Goal: Find contact information: Find contact information

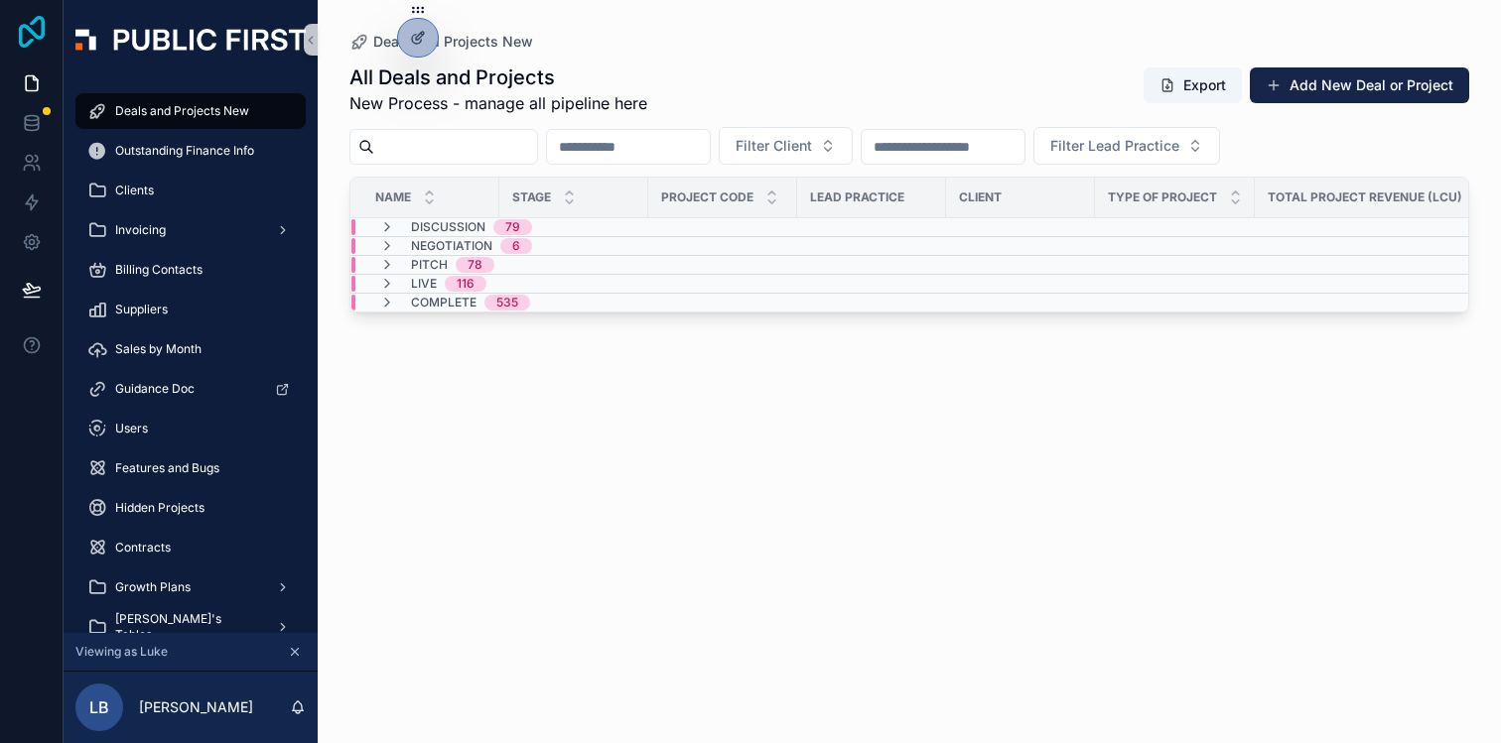
click at [34, 40] on icon at bounding box center [32, 32] width 40 height 32
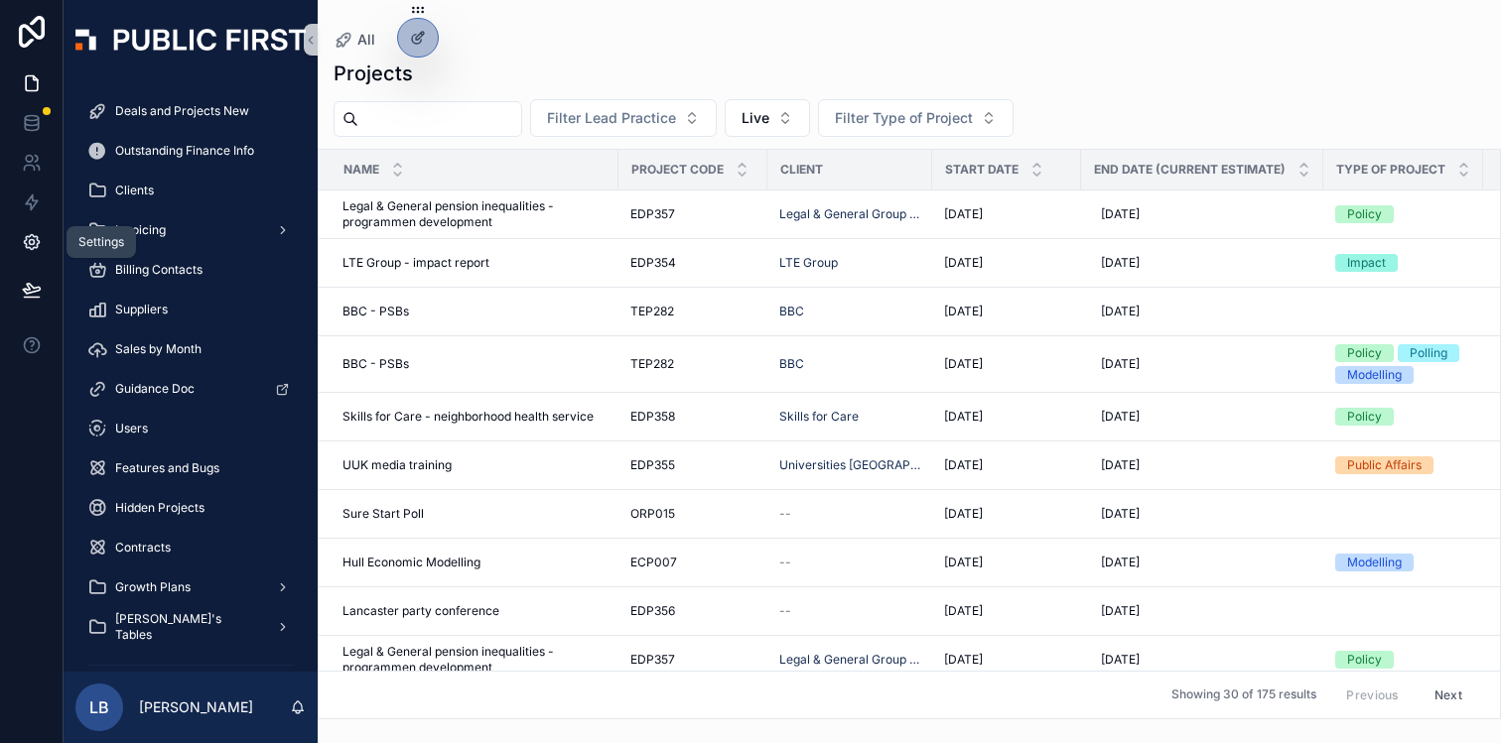
click at [37, 242] on icon at bounding box center [32, 242] width 20 height 20
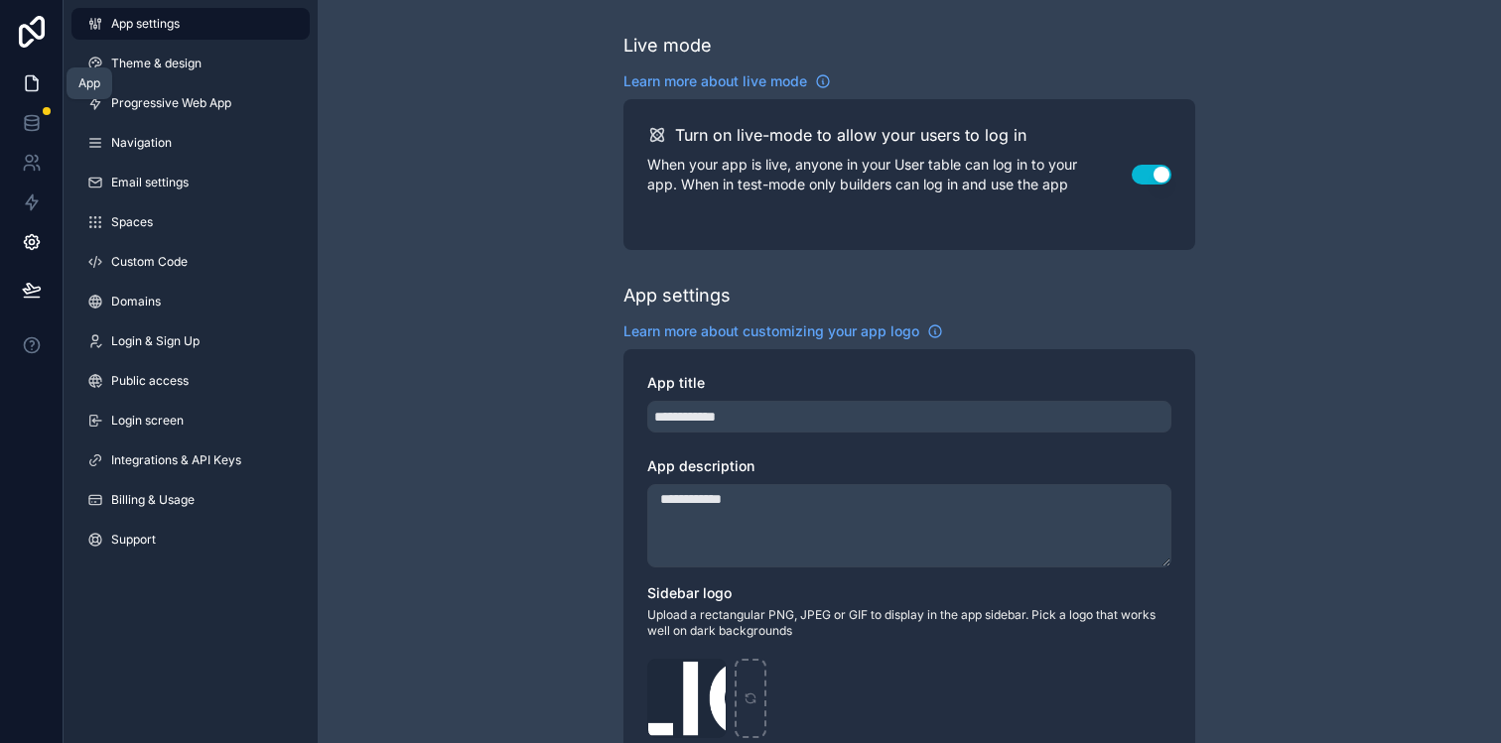
click at [30, 86] on icon at bounding box center [32, 83] width 20 height 20
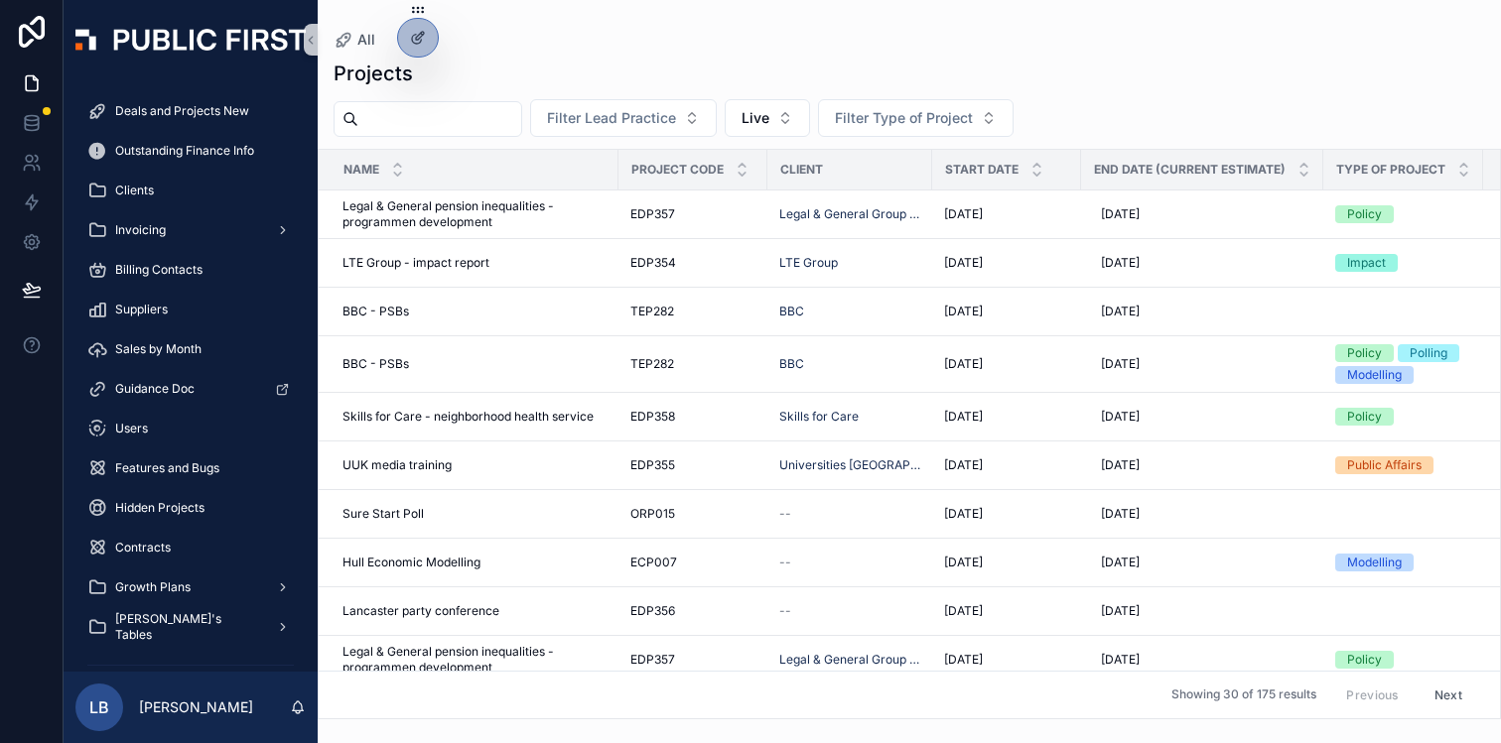
click at [540, 66] on div "Projects" at bounding box center [909, 74] width 1151 height 28
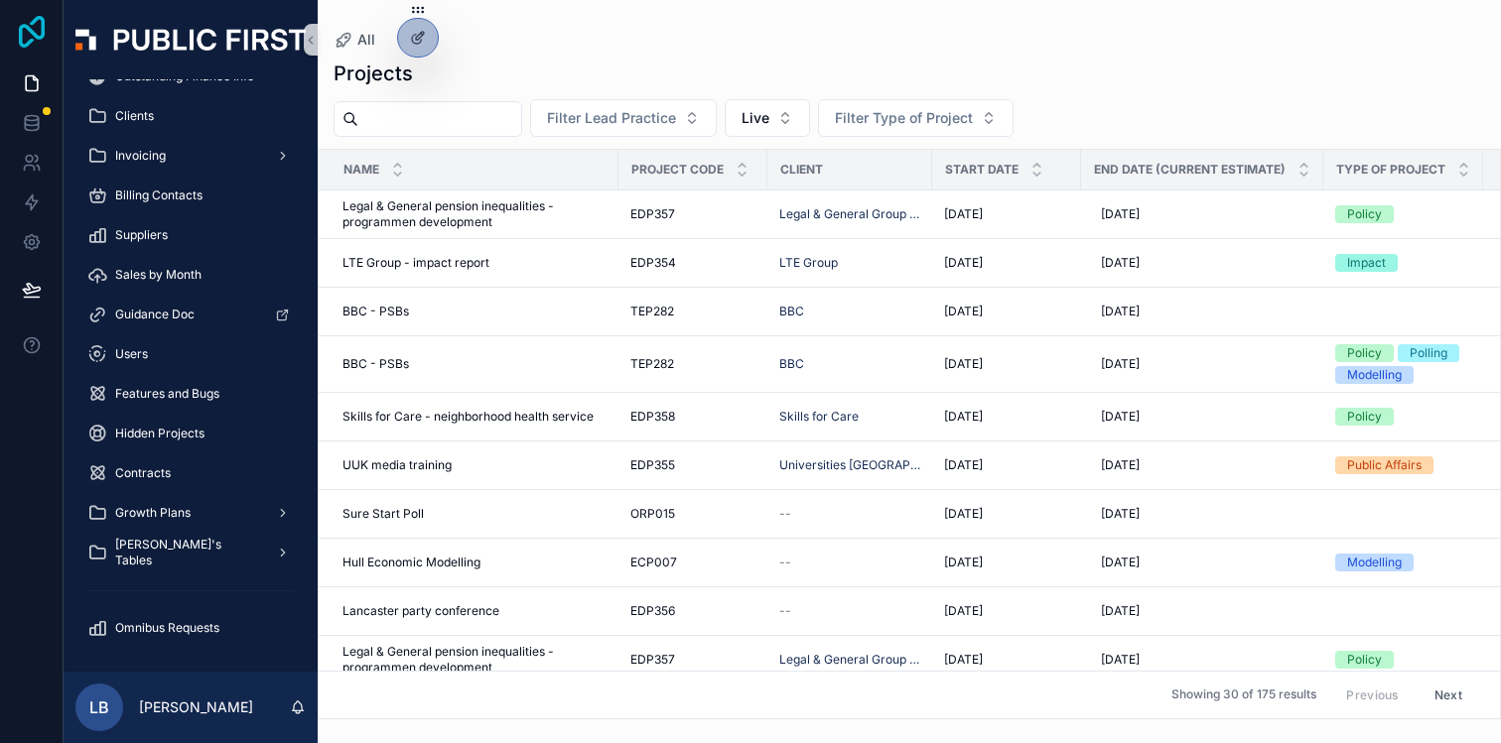
click at [35, 30] on icon at bounding box center [32, 32] width 40 height 32
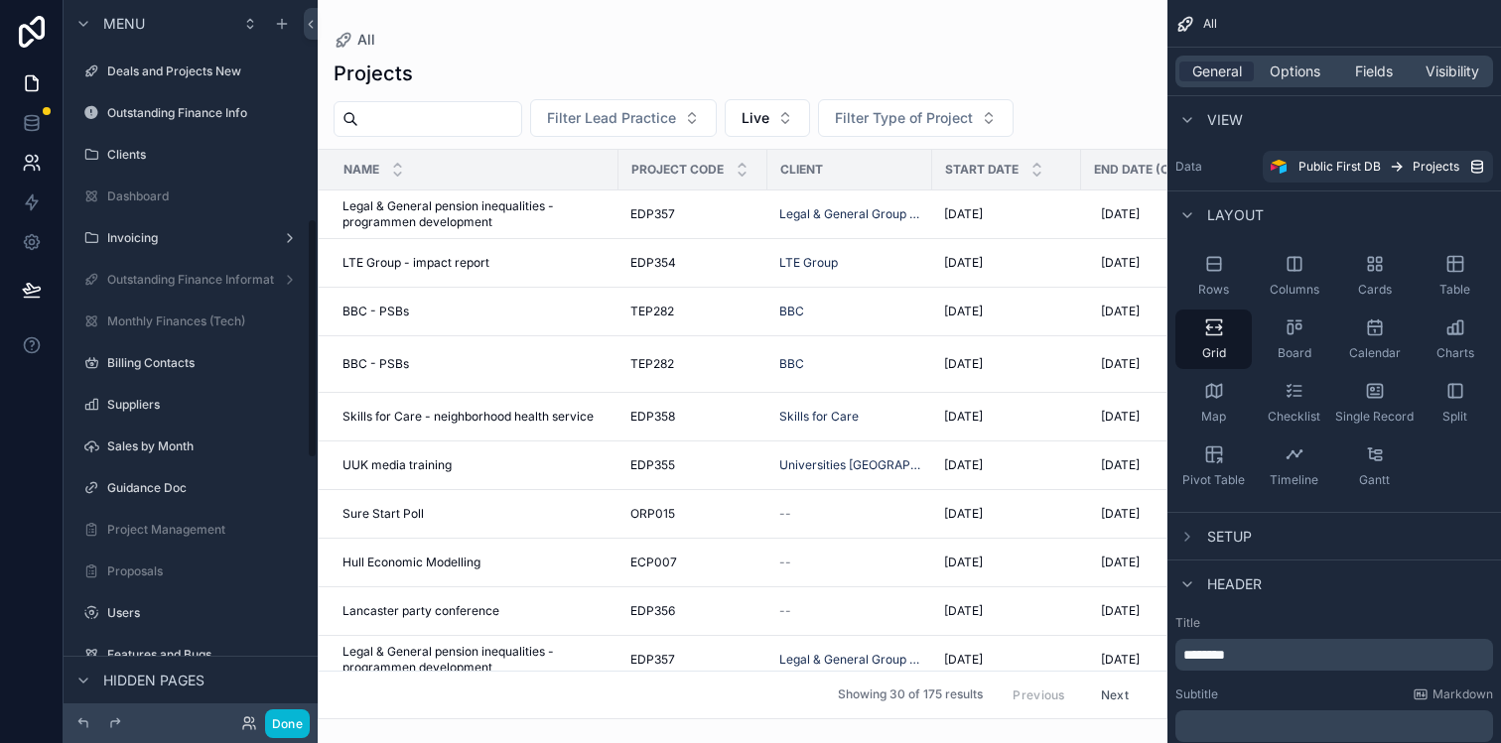
click at [29, 172] on icon at bounding box center [32, 163] width 20 height 20
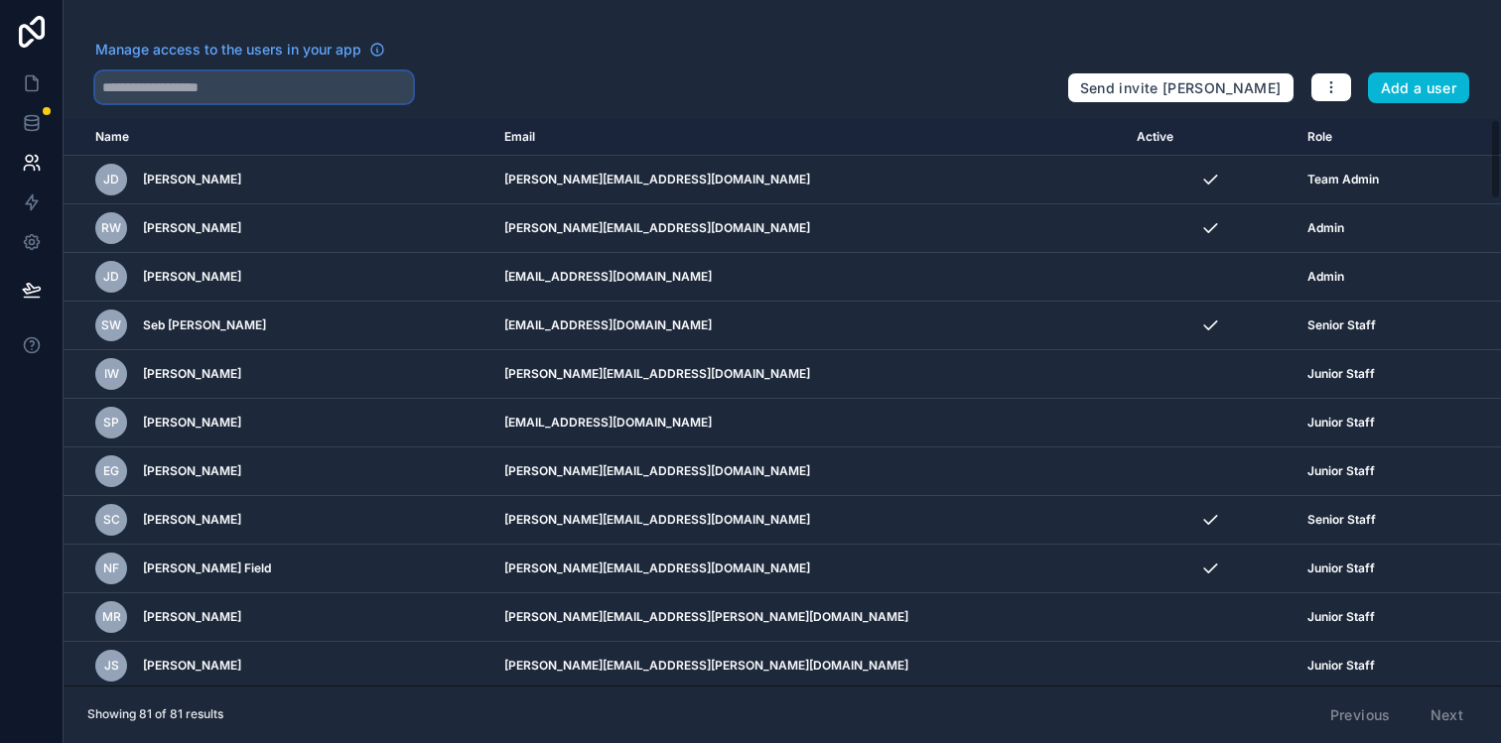
click at [369, 87] on input "text" at bounding box center [254, 87] width 318 height 32
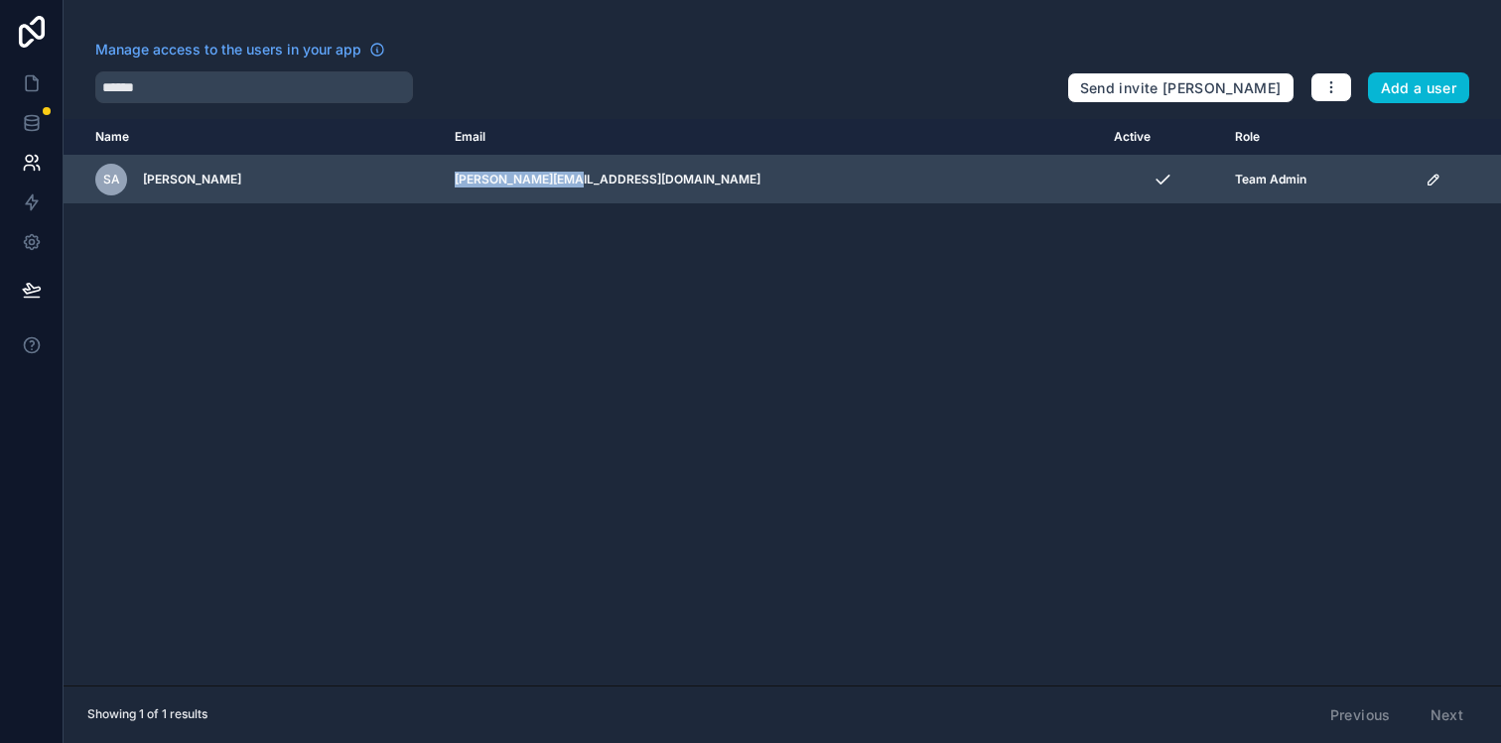
drag, startPoint x: 573, startPoint y: 179, endPoint x: 702, endPoint y: 181, distance: 129.1
click at [702, 181] on td "simon@redtrain.it" at bounding box center [772, 180] width 659 height 49
copy td "simon@redtrain.it"
click at [714, 176] on td "simon@redtrain.it" at bounding box center [772, 180] width 659 height 49
drag, startPoint x: 685, startPoint y: 177, endPoint x: 572, endPoint y: 182, distance: 113.3
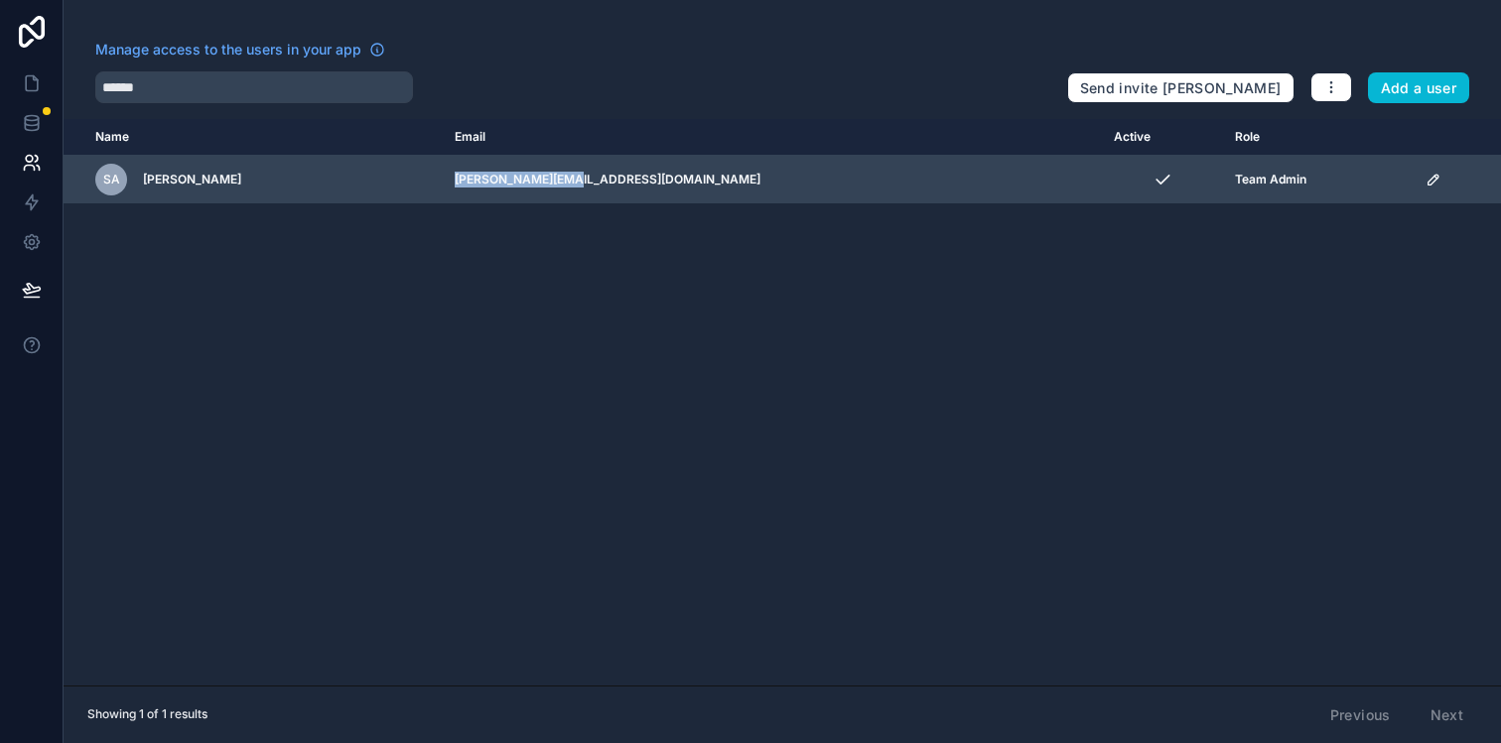
click at [572, 182] on td "simon@redtrain.it" at bounding box center [772, 180] width 659 height 49
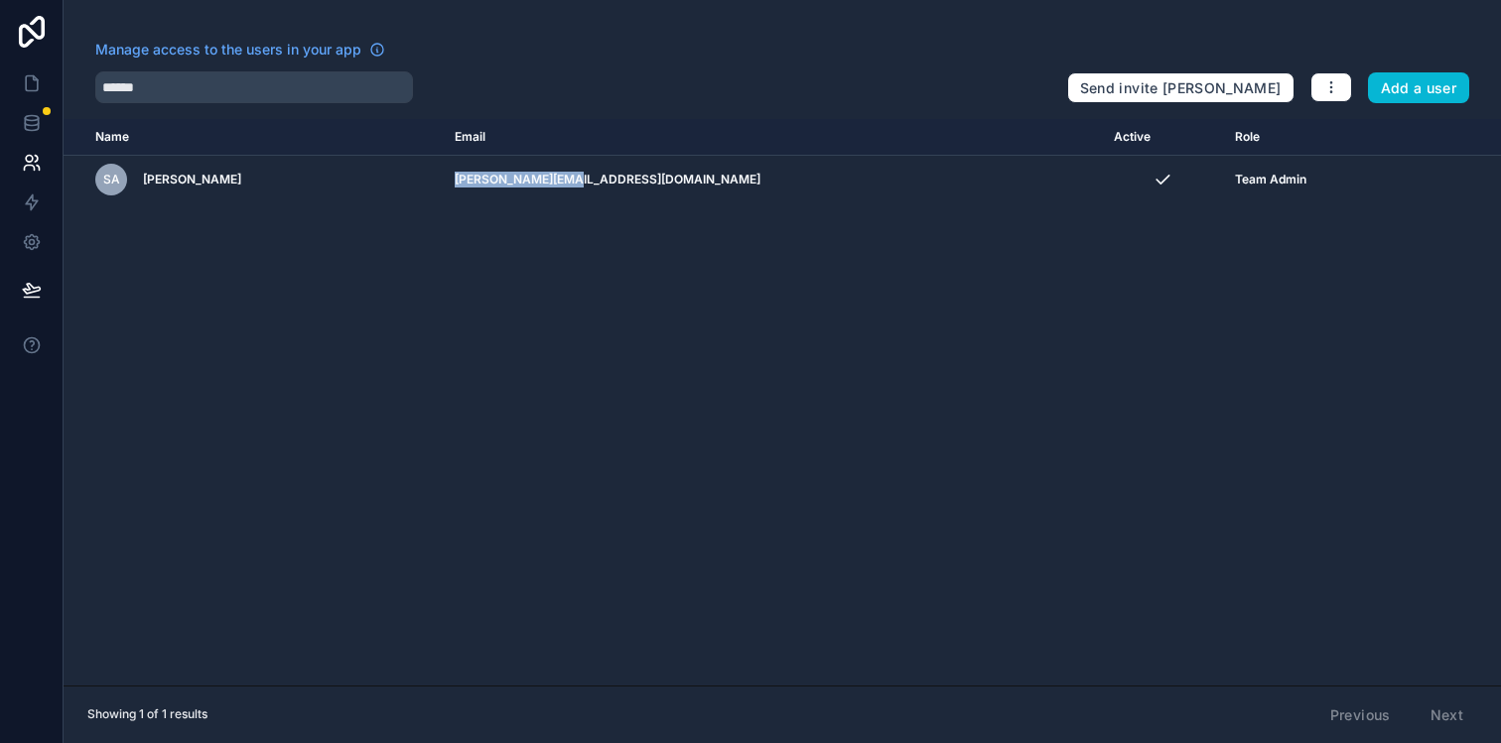
copy td "simon@redtrain.it"
click at [270, 92] on input "******" at bounding box center [254, 87] width 318 height 32
type input "*"
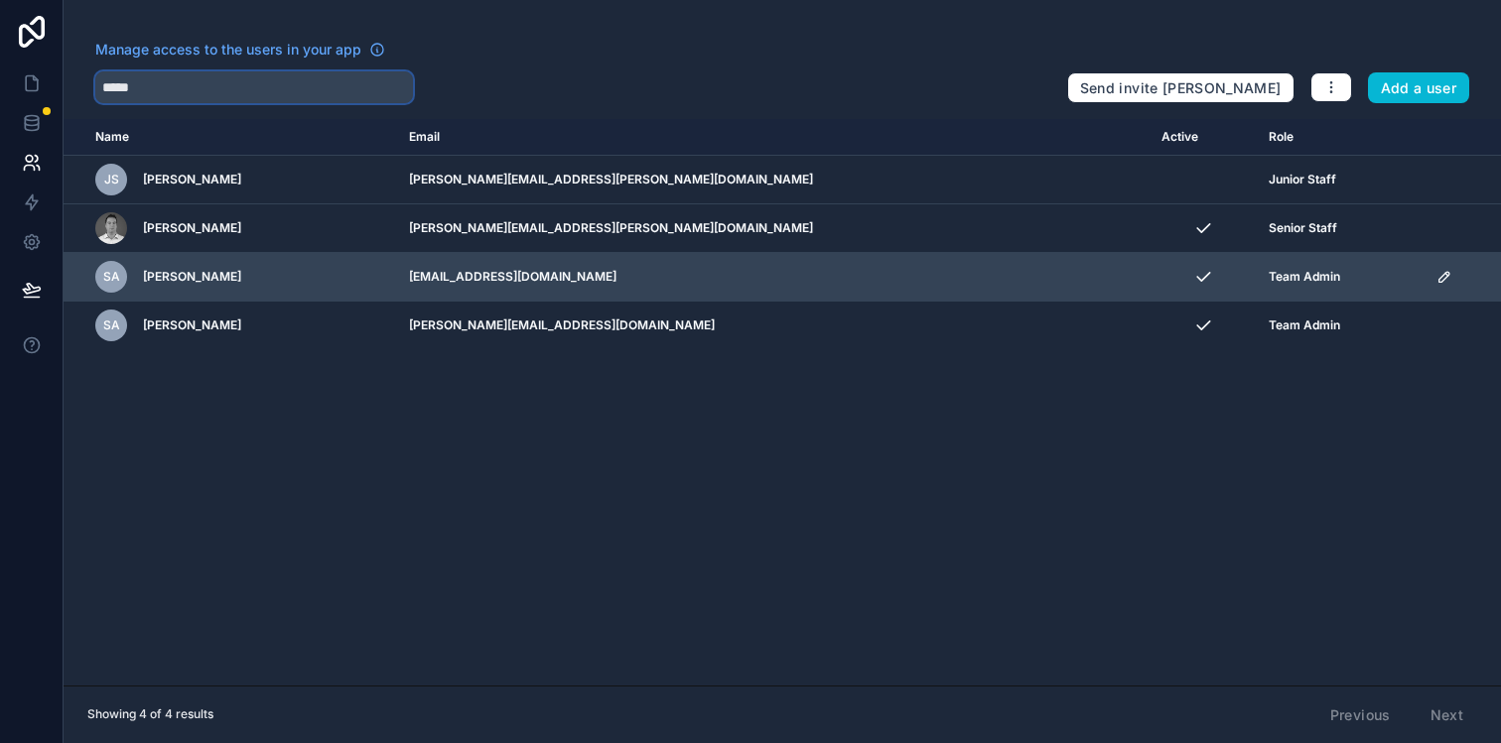
type input "*****"
drag, startPoint x: 711, startPoint y: 277, endPoint x: 521, endPoint y: 281, distance: 189.6
click at [521, 281] on td "simon_admin@publicfirst.co.uk" at bounding box center [773, 277] width 752 height 49
copy td "simon_admin@publicfirst.co.uk"
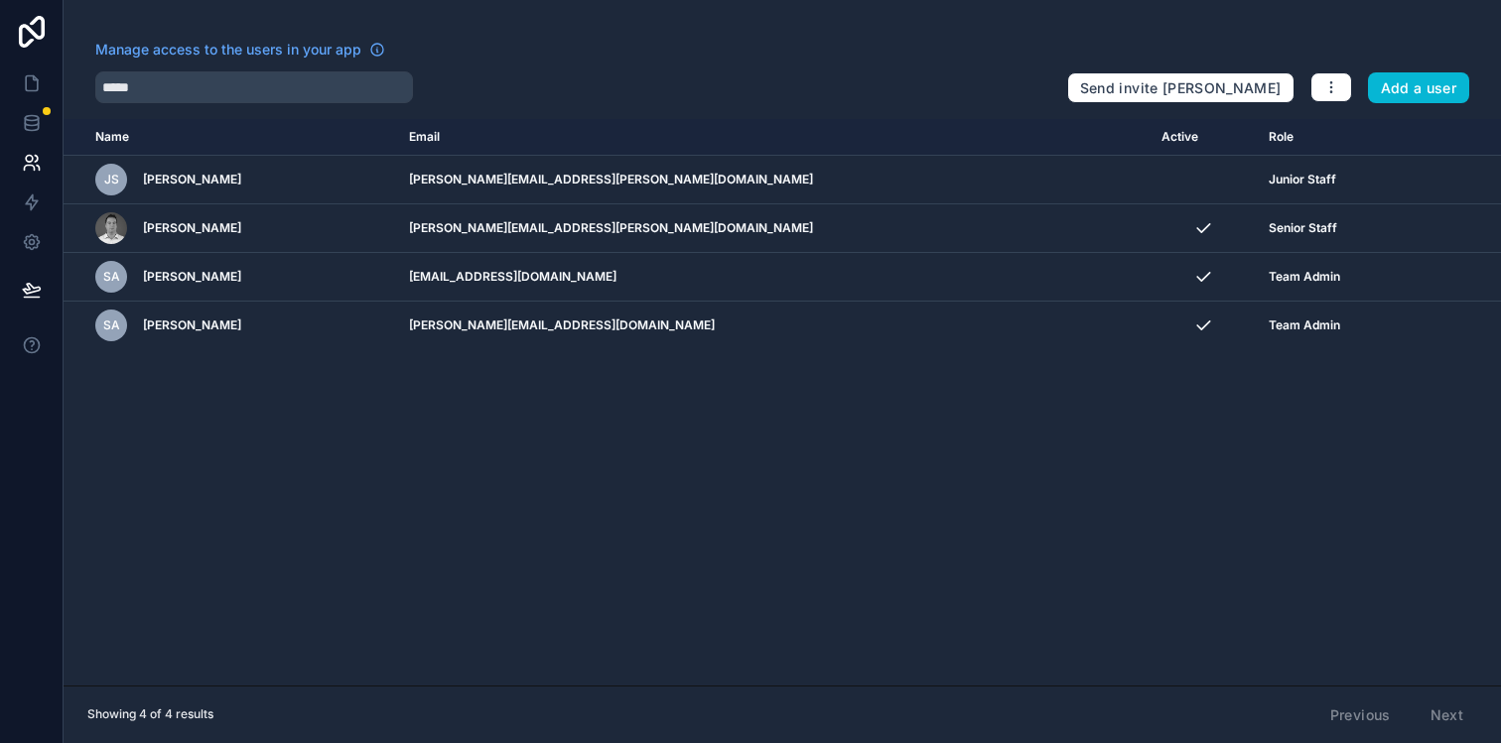
click at [584, 464] on div "Name Email Active Role userTable.email JS Jeremy Simons jeremy.simons@publicfir…" at bounding box center [782, 402] width 1437 height 567
